Goal: Task Accomplishment & Management: Complete application form

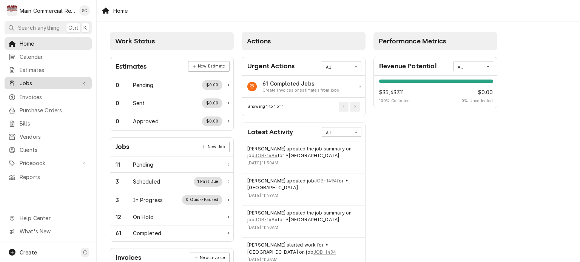
click at [49, 80] on span "Jobs" at bounding box center [48, 83] width 57 height 8
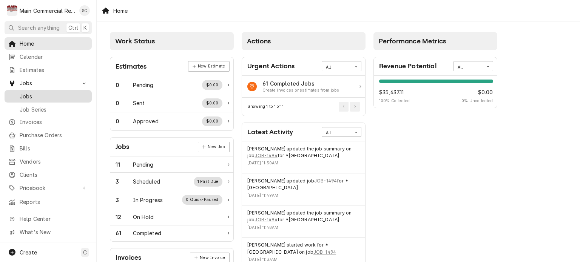
click at [36, 93] on span "Jobs" at bounding box center [54, 97] width 68 height 8
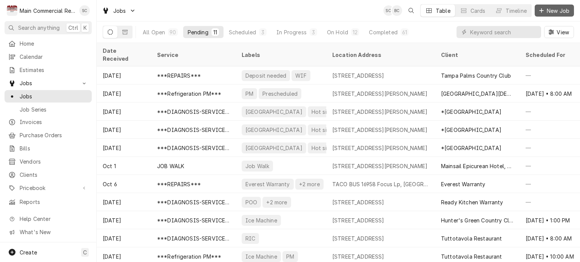
click at [545, 11] on div "Dynamic Content Wrapper" at bounding box center [542, 11] width 8 height 8
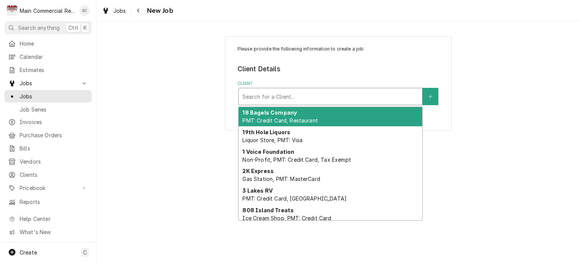
click at [363, 98] on div "Client" at bounding box center [330, 97] width 176 height 14
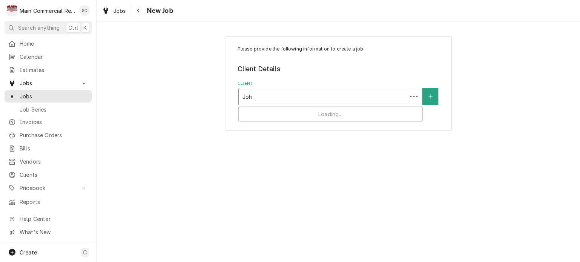
type input "John"
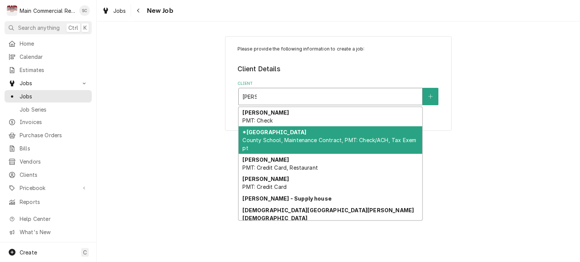
click at [335, 137] on span "County School, Maintenance Contract, PMT: Check/ACH, Tax Exempt" at bounding box center [329, 144] width 174 height 14
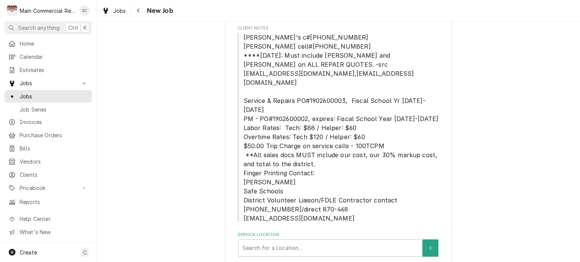
scroll to position [110, 0]
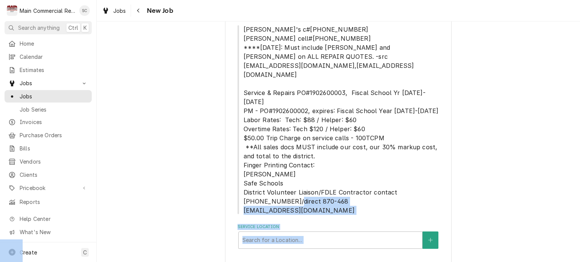
drag, startPoint x: 558, startPoint y: 190, endPoint x: 560, endPoint y: 241, distance: 51.0
click at [560, 241] on div "Please provide the following information to create a job: Client Details Client…" at bounding box center [338, 101] width 483 height 362
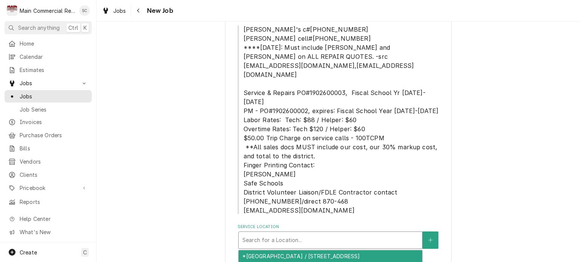
click at [357, 234] on div "Service Location" at bounding box center [330, 241] width 176 height 14
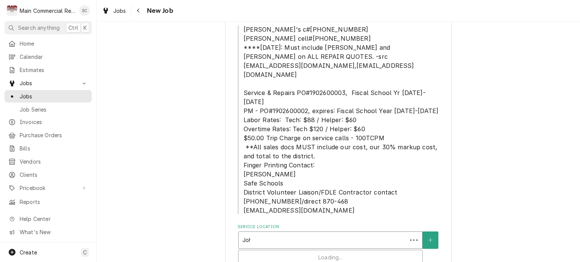
type input "John"
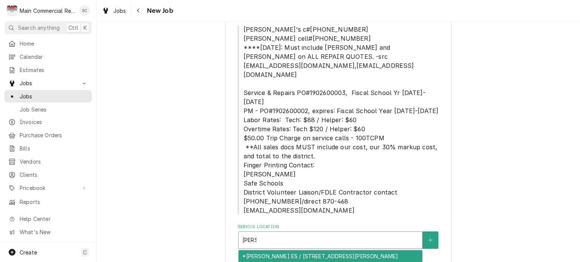
click at [341, 251] on div "*John D. Floyd ES / 3139 Dumont Ave, Spring Hill, FL 34609" at bounding box center [331, 257] width 184 height 12
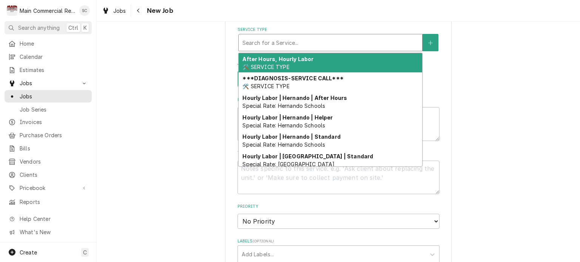
scroll to position [506, 0]
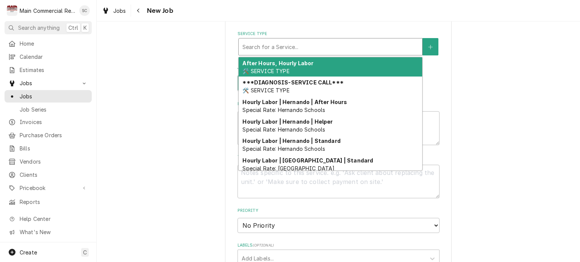
click at [366, 40] on div "Service Type" at bounding box center [330, 47] width 176 height 14
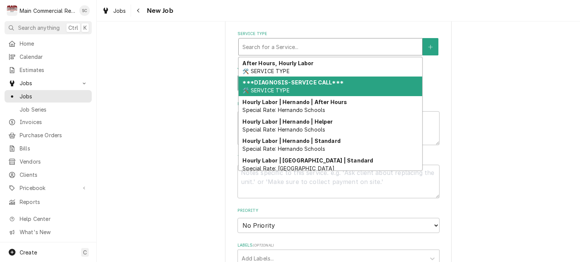
click at [323, 79] on strong "***DIAGNOSIS-SERVICE CALL***" at bounding box center [292, 82] width 101 height 6
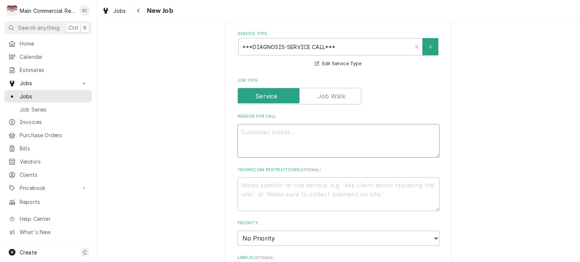
click at [295, 124] on textarea "Reason For Call" at bounding box center [339, 141] width 202 height 34
type textarea "x"
type textarea "L"
type textarea "x"
type textarea "Lo"
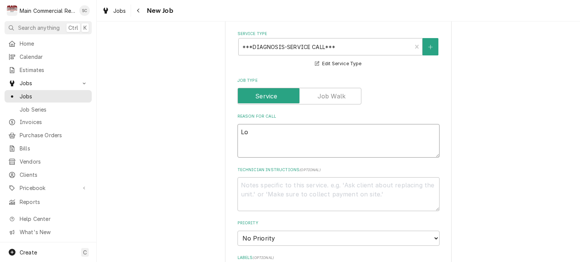
type textarea "x"
type textarea "Loo"
type textarea "x"
type textarea "Look"
type textarea "x"
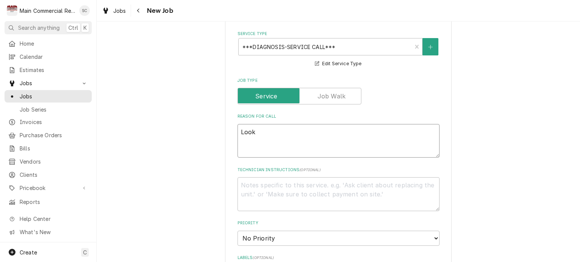
type textarea "Look"
type textarea "x"
type textarea "Look at"
type textarea "x"
type textarea "Look at"
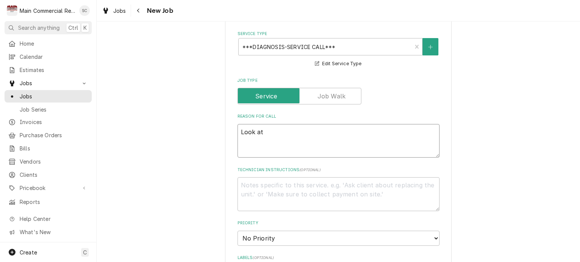
type textarea "x"
type textarea "Look at 2"
type textarea "x"
type textarea "Look at 2n"
type textarea "x"
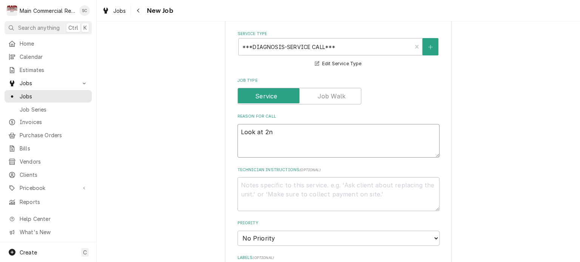
type textarea "Look at 2nd"
type textarea "x"
type textarea "Look at 2nd"
type textarea "x"
type textarea "Look at 2nd ga"
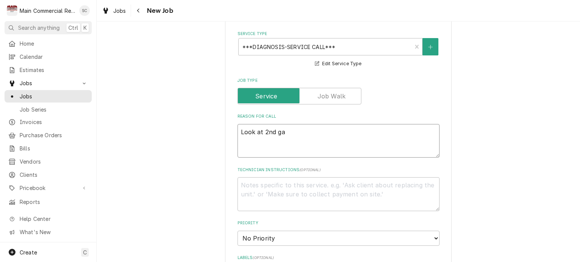
type textarea "x"
type textarea "Look at 2nd gar"
type textarea "x"
type textarea "Look at 2nd garba"
type textarea "x"
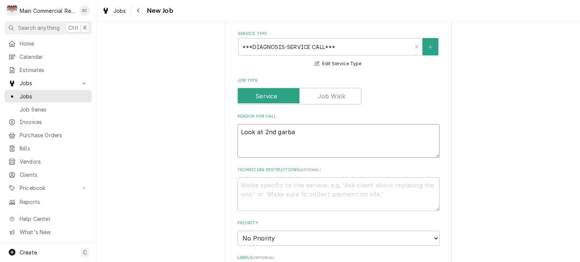
type textarea "Look at 2nd garbag"
type textarea "x"
type textarea "Look at 2nd garbage"
type textarea "x"
type textarea "Look at 2nd garbage"
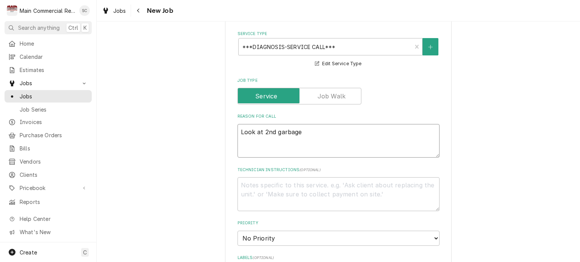
type textarea "x"
type textarea "Look at 2nd garbage d"
type textarea "x"
type textarea "Look at 2nd garbage di"
type textarea "x"
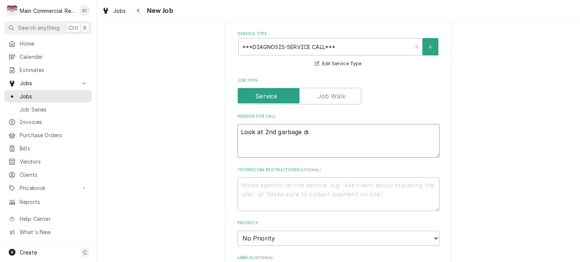
type textarea "Look at 2nd garbage dis"
type textarea "x"
type textarea "Look at 2nd garbage disp"
type textarea "x"
type textarea "Look at 2nd garbage dispos"
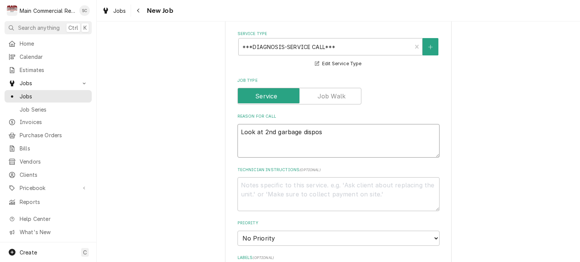
type textarea "x"
type textarea "Look at 2nd garbage disposal"
type textarea "x"
type textarea "Look at 2nd garbage disposal"
click at [253, 231] on select "No Priority Urgent High Medium Low" at bounding box center [339, 238] width 202 height 15
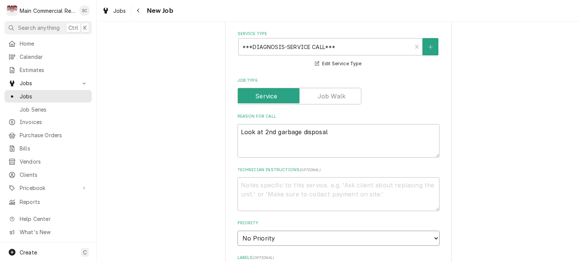
select select "3"
click at [238, 231] on select "No Priority Urgent High Medium Low" at bounding box center [339, 238] width 202 height 15
type textarea "x"
type input "Hot side"
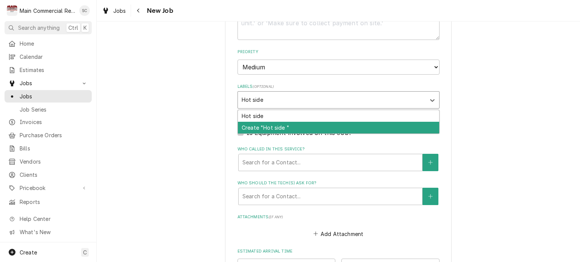
scroll to position [684, 0]
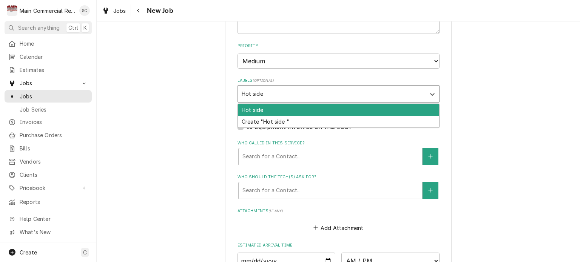
click at [258, 104] on div "Hot side" at bounding box center [338, 110] width 201 height 12
type textarea "x"
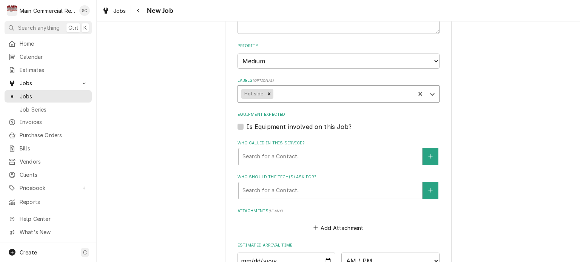
type textarea "x"
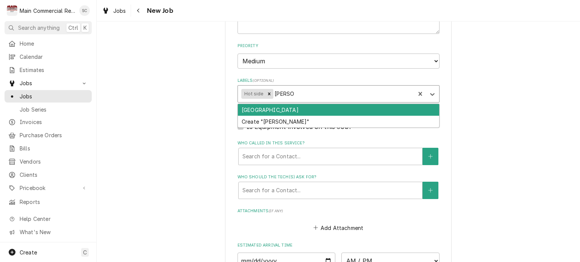
type input "Hernand"
click at [253, 104] on div "Hernando School" at bounding box center [338, 110] width 201 height 12
type textarea "x"
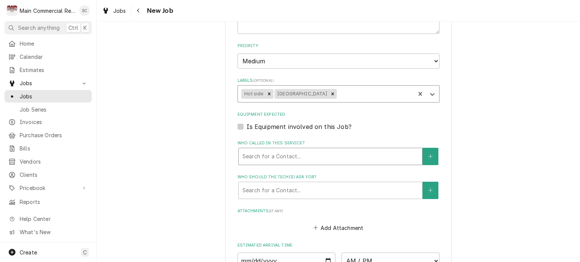
click at [261, 150] on div "Who called in this service?" at bounding box center [330, 157] width 176 height 14
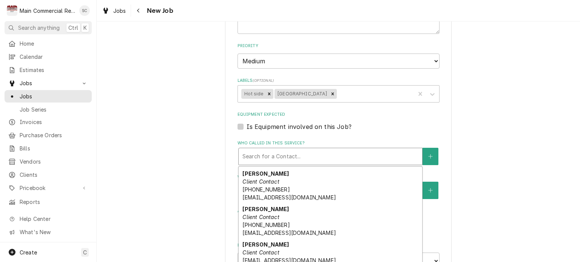
scroll to position [124, 0]
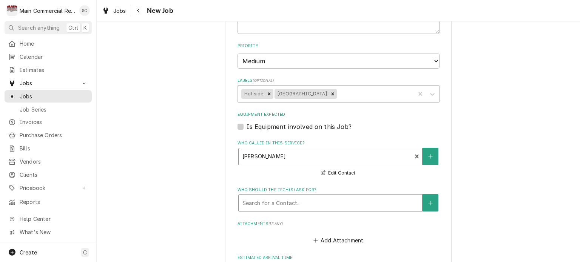
click at [296, 196] on div "Who should the tech(s) ask for?" at bounding box center [330, 203] width 176 height 14
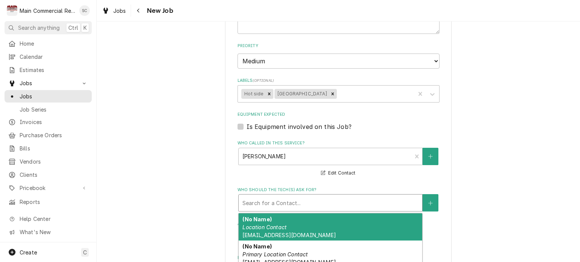
scroll to position [88, 0]
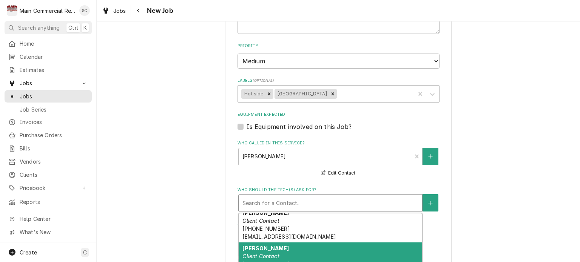
click at [308, 243] on div "Bill Ward Client Contact (352) 797-7028 x71402 ward_w@hcsb.k12.fl.us" at bounding box center [331, 260] width 184 height 35
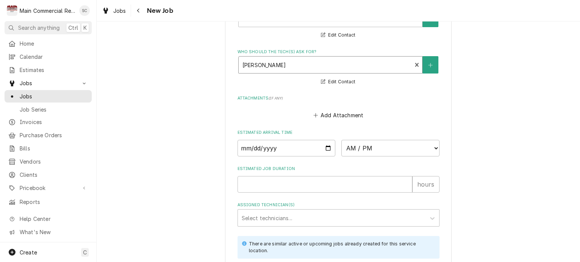
scroll to position [837, 0]
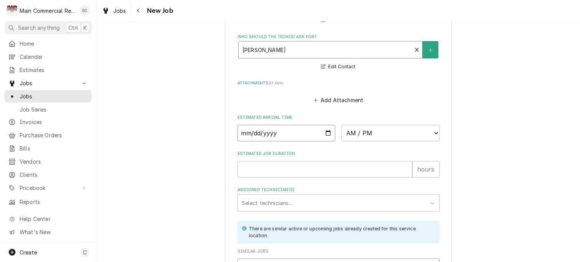
click at [326, 125] on input "Date" at bounding box center [287, 133] width 98 height 17
type textarea "x"
type input "2025-10-15"
type textarea "x"
click at [352, 125] on select "AM / PM 6:00 AM 6:15 AM 6:30 AM 6:45 AM 7:00 AM 7:15 AM 7:30 AM 7:45 AM 8:00 AM…" at bounding box center [390, 133] width 98 height 17
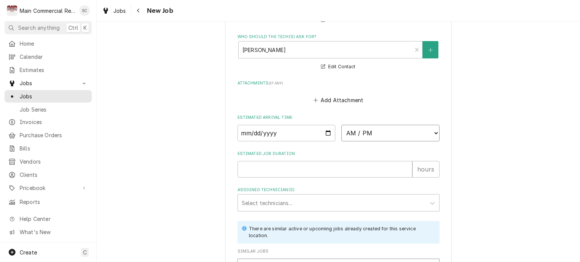
select select "12:15:00"
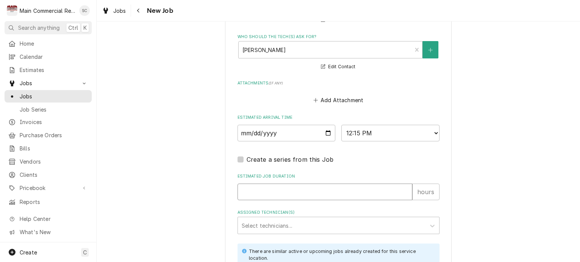
click at [271, 184] on input "Estimated Job Duration" at bounding box center [325, 192] width 175 height 17
type textarea "x"
type input "2"
type textarea "x"
type input "2"
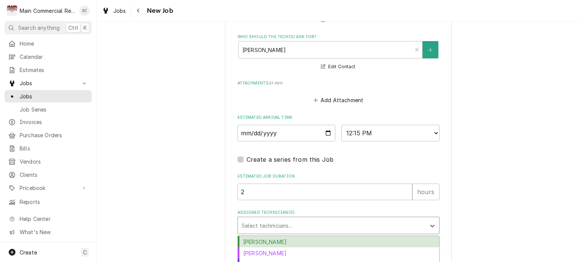
click at [265, 219] on div "Assigned Technician(s)" at bounding box center [332, 226] width 180 height 14
click at [263, 236] on div "Caleb Gorton" at bounding box center [338, 242] width 201 height 12
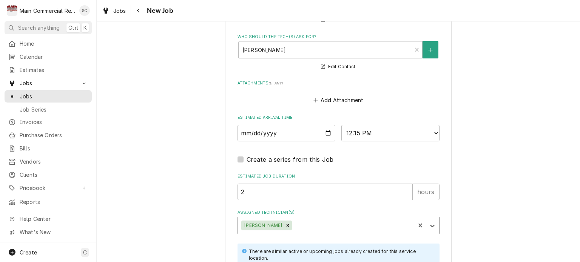
scroll to position [944, 0]
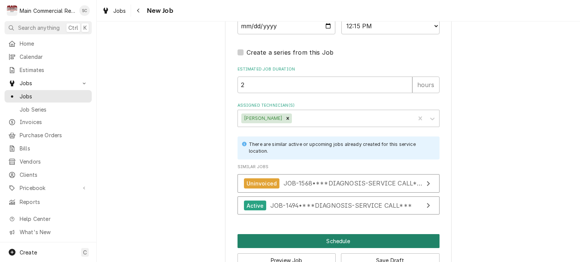
click at [403, 235] on button "Schedule" at bounding box center [339, 242] width 202 height 14
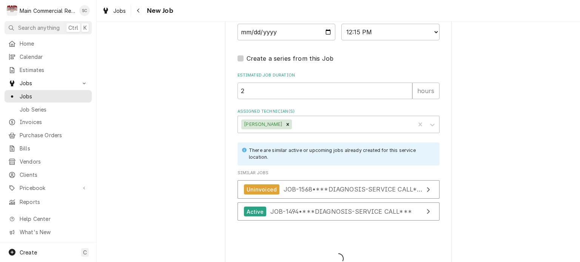
type textarea "x"
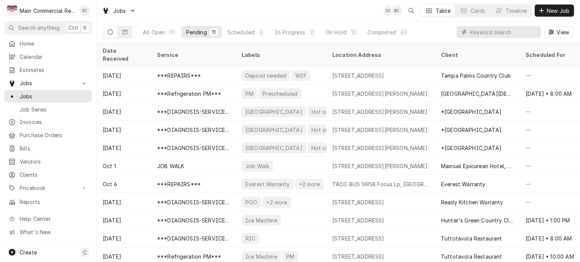
click at [472, 31] on input "Dynamic Content Wrapper" at bounding box center [503, 32] width 67 height 12
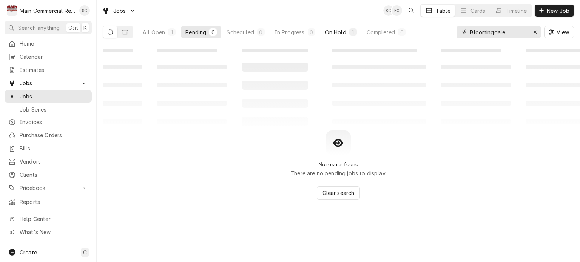
type input "Bloomingdale"
click at [341, 32] on div "On Hold" at bounding box center [335, 32] width 21 height 8
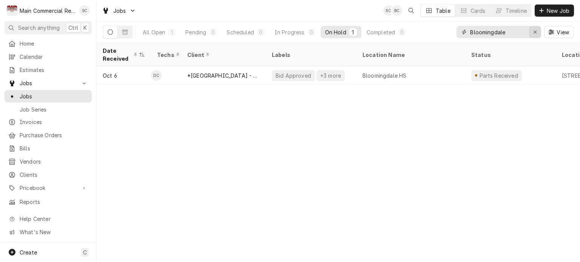
click at [534, 31] on icon "Erase input" at bounding box center [535, 31] width 4 height 5
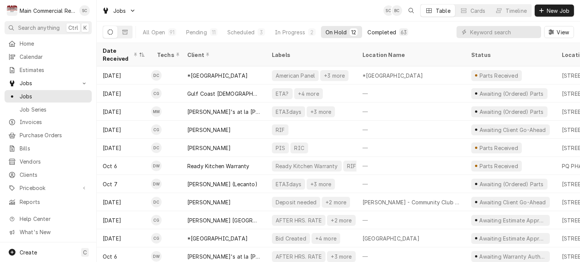
click at [379, 31] on div "Completed" at bounding box center [381, 32] width 28 height 8
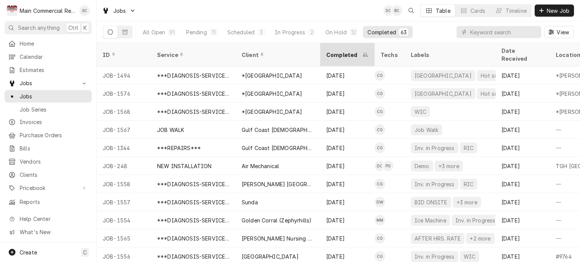
click at [347, 46] on div "Completed" at bounding box center [347, 55] width 51 height 20
click at [347, 51] on div "Completed" at bounding box center [346, 55] width 41 height 8
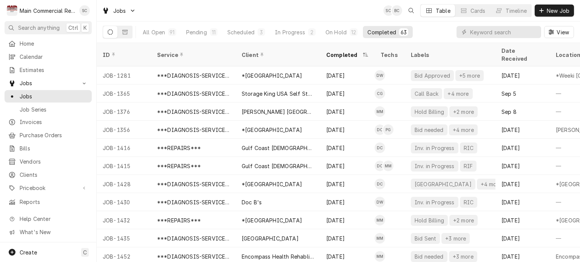
click at [347, 46] on div "Completed" at bounding box center [347, 55] width 51 height 20
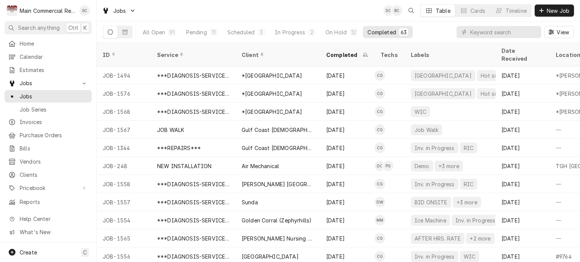
click at [347, 46] on div "Completed" at bounding box center [347, 55] width 51 height 20
click at [351, 51] on div "Completed" at bounding box center [346, 55] width 41 height 8
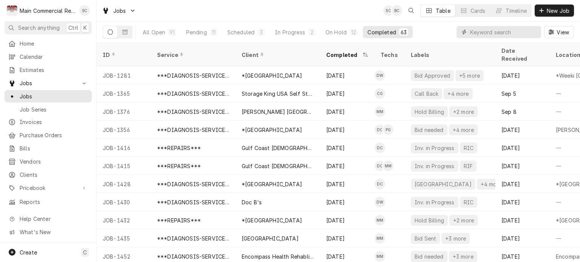
click at [477, 30] on input "Dynamic Content Wrapper" at bounding box center [503, 32] width 67 height 12
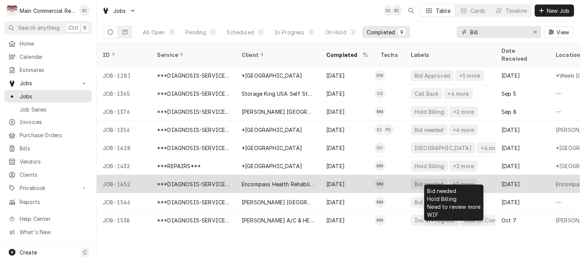
type input "Bill"
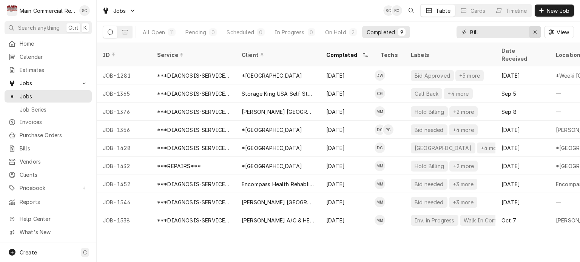
click at [535, 32] on icon "Erase input" at bounding box center [535, 32] width 3 height 3
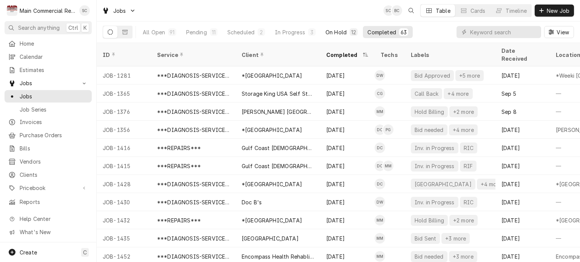
click at [355, 32] on div "12" at bounding box center [353, 32] width 5 height 8
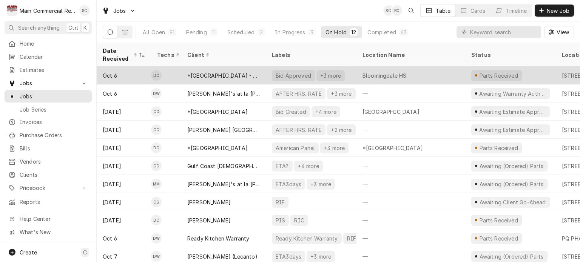
click at [337, 74] on div "+3 more" at bounding box center [330, 75] width 28 height 11
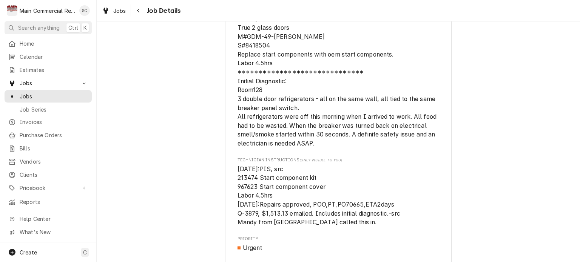
scroll to position [718, 0]
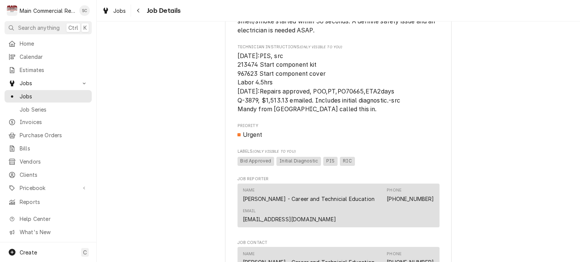
click at [154, 71] on div "Parts Received *Hillsborough County Schools - Culinary Bloomingdale HS / 17000 …" at bounding box center [338, 19] width 483 height 1415
click at [61, 95] on span "Jobs" at bounding box center [54, 97] width 68 height 8
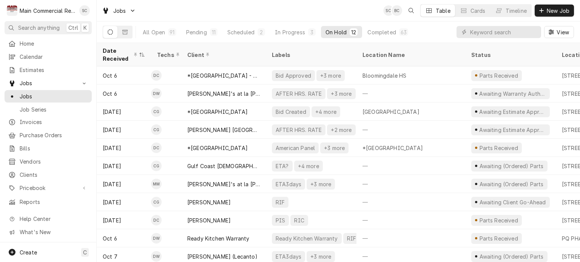
click at [327, 9] on div "Jobs SC BC Table Cards Timeline New Job" at bounding box center [338, 10] width 483 height 21
click at [290, 30] on div "In Progress" at bounding box center [290, 32] width 30 height 8
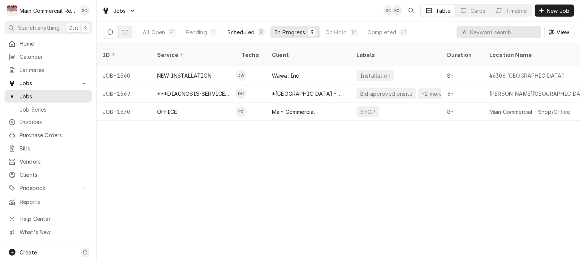
click at [253, 32] on div "Scheduled" at bounding box center [240, 32] width 27 height 8
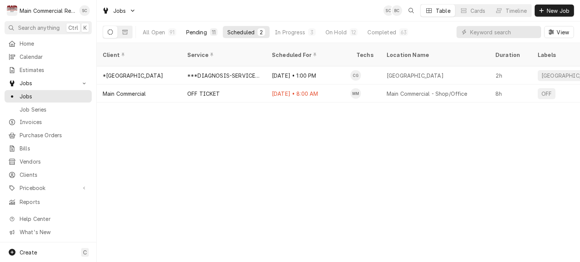
click at [202, 33] on div "Pending" at bounding box center [196, 32] width 21 height 8
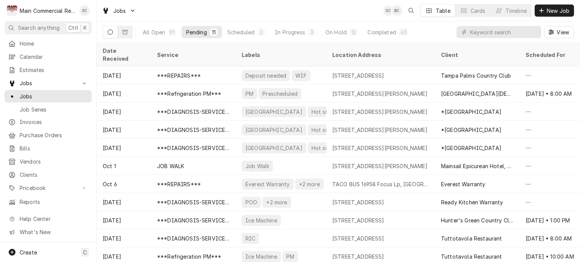
click at [272, 13] on div "Jobs SC BC Table Cards Timeline New Job" at bounding box center [338, 10] width 483 height 21
click at [270, 13] on div "Jobs SC BC Table Cards Timeline New Job" at bounding box center [338, 10] width 483 height 21
click at [482, 31] on input "Dynamic Content Wrapper" at bounding box center [503, 32] width 67 height 12
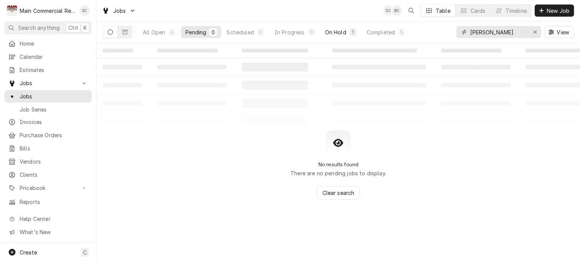
type input "Mease"
click at [345, 34] on div "On Hold" at bounding box center [335, 32] width 21 height 8
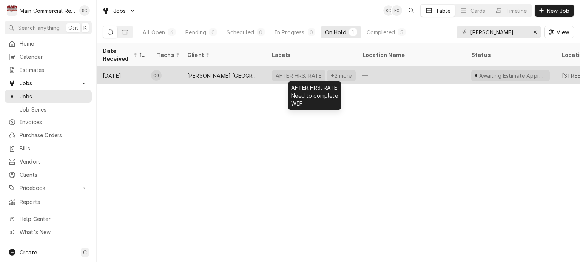
click at [327, 74] on div "+2 more" at bounding box center [341, 75] width 28 height 11
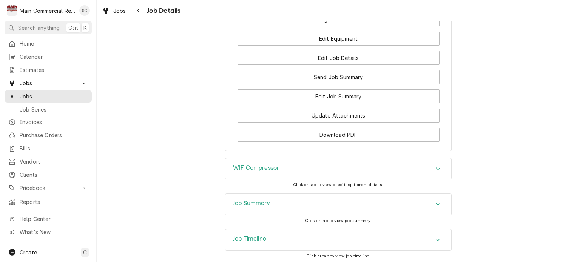
scroll to position [974, 0]
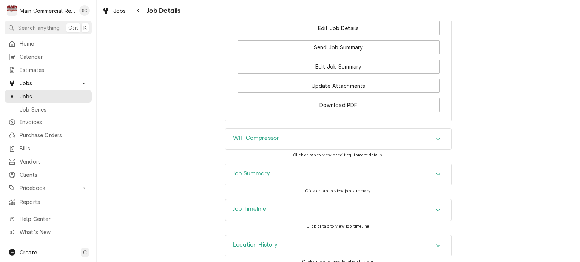
click at [437, 171] on icon "Accordion Header" at bounding box center [437, 174] width 5 height 6
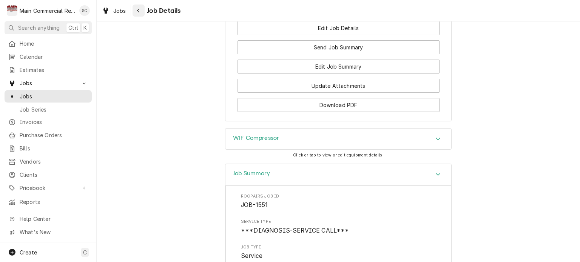
click at [137, 11] on icon "Navigate back" at bounding box center [138, 10] width 3 height 5
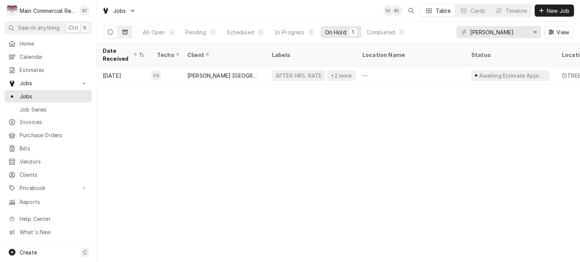
click at [126, 28] on button "Dynamic Content Wrapper" at bounding box center [125, 32] width 14 height 12
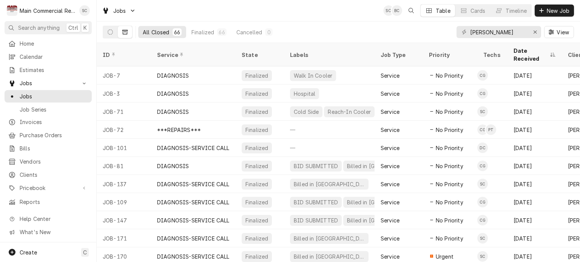
click at [128, 54] on div "ID" at bounding box center [123, 55] width 51 height 20
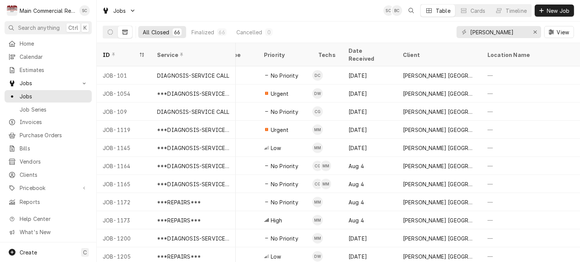
scroll to position [0, 177]
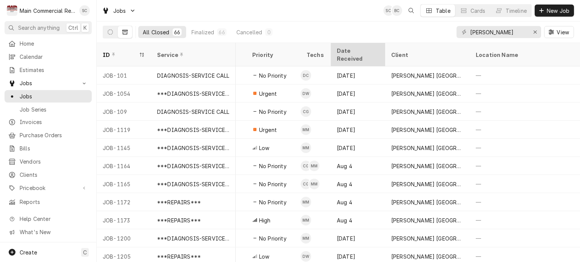
click at [346, 48] on div "Date Received" at bounding box center [357, 55] width 41 height 16
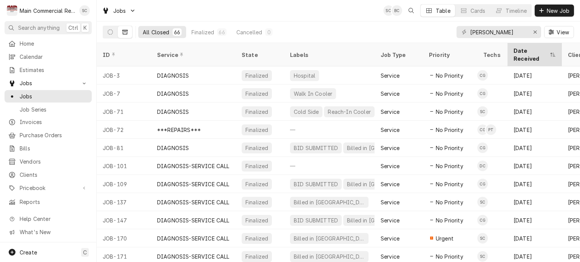
click at [531, 50] on div "Date Received" at bounding box center [531, 55] width 35 height 16
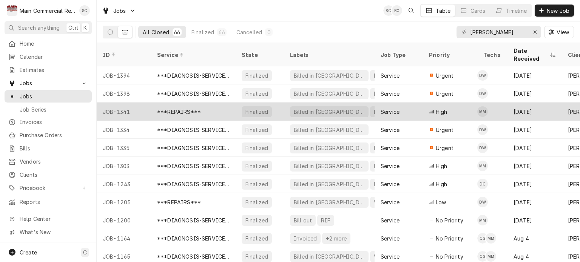
click at [370, 107] on div "RIC" at bounding box center [378, 111] width 17 height 11
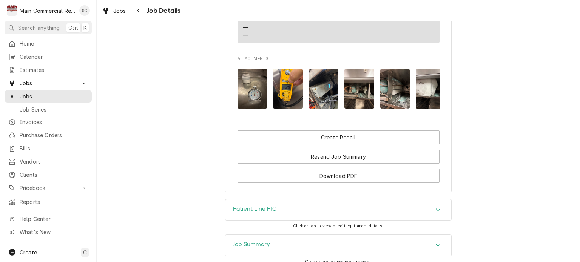
scroll to position [903, 0]
